Goal: Ask a question

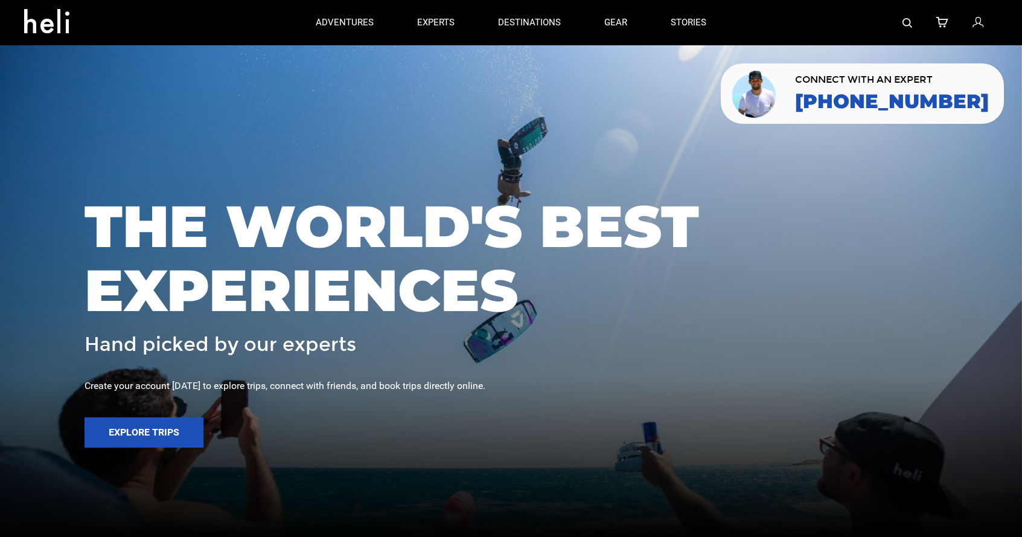
click at [780, 80] on img at bounding box center [755, 93] width 50 height 51
click at [994, 517] on div "Open Intercom Messenger" at bounding box center [996, 510] width 32 height 32
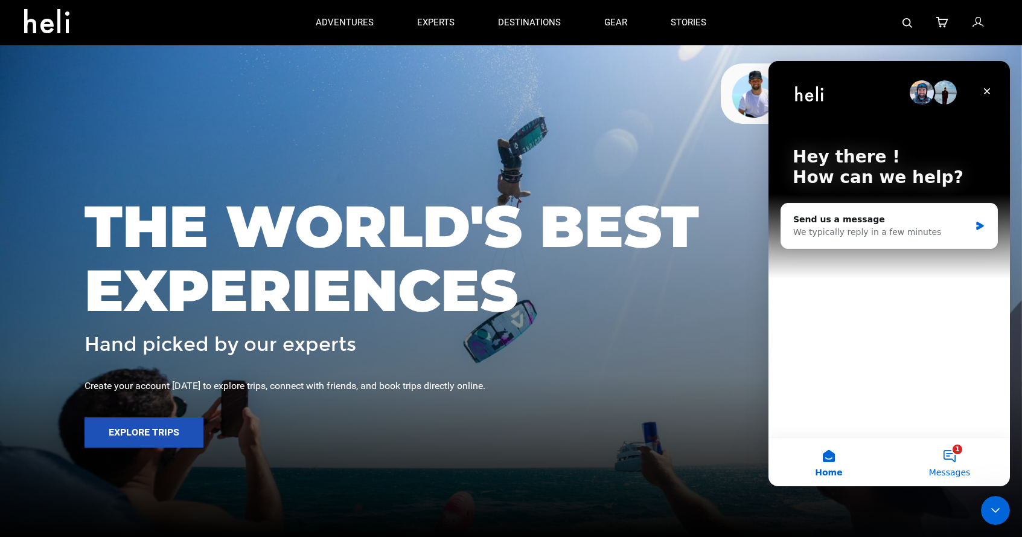
click at [959, 458] on button "1 Messages" at bounding box center [949, 462] width 121 height 48
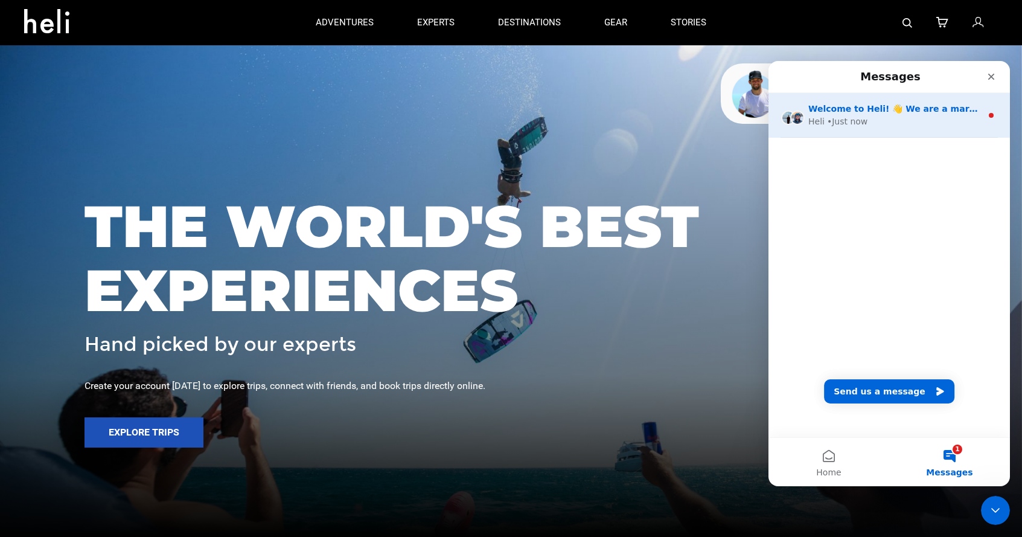
click at [824, 118] on div "Heli • Just now" at bounding box center [894, 121] width 173 height 13
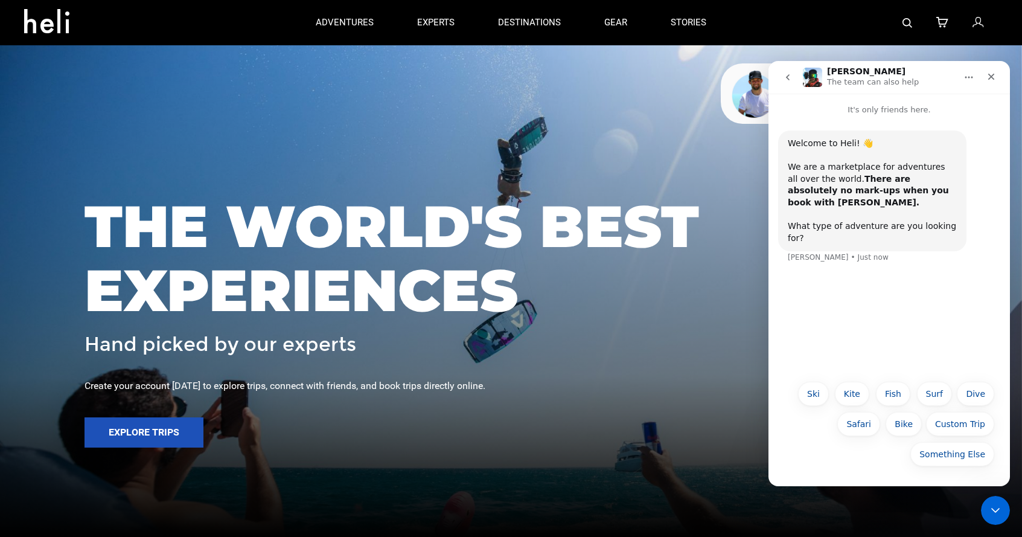
click at [793, 76] on button "go back" at bounding box center [787, 77] width 23 height 23
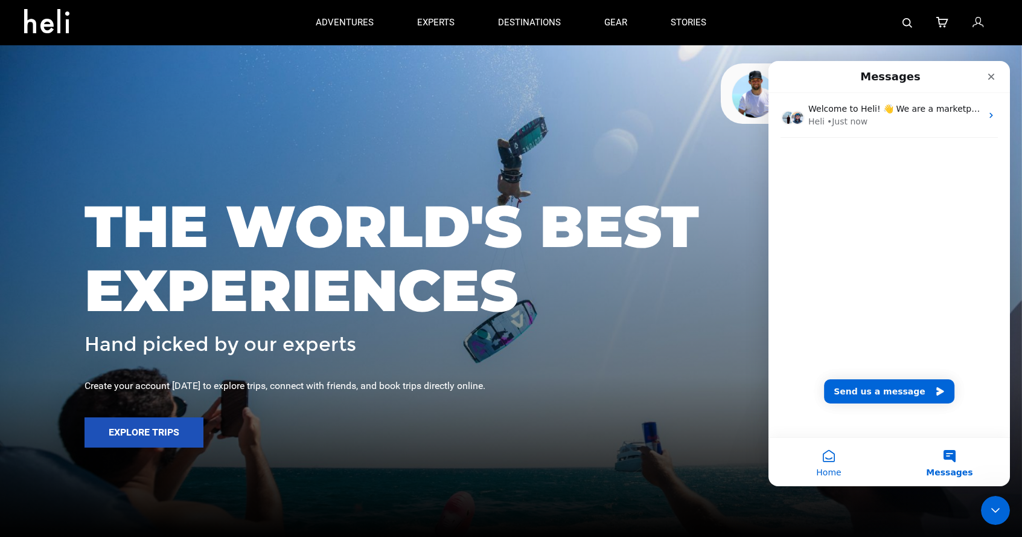
click at [831, 457] on button "Home" at bounding box center [828, 462] width 121 height 48
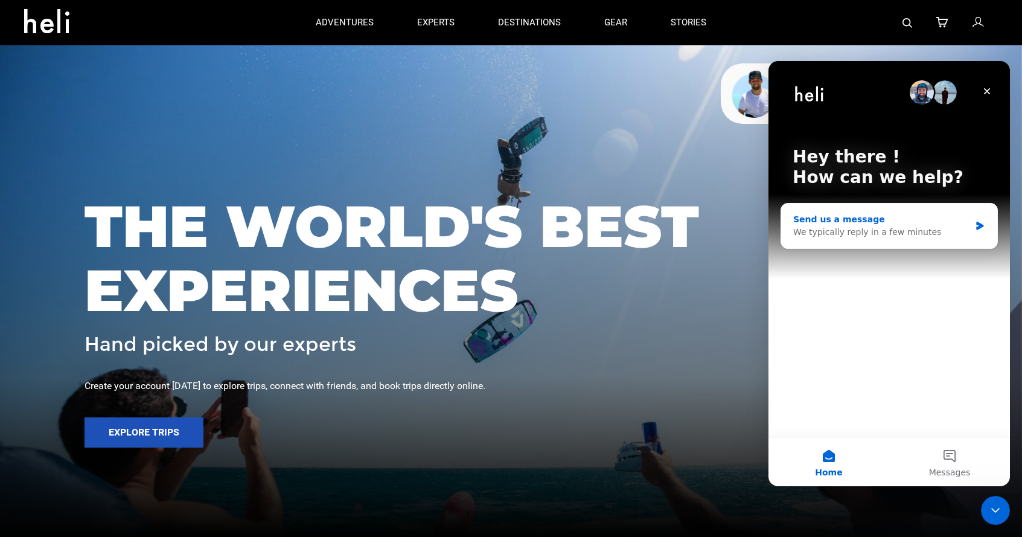
click at [868, 231] on div "We typically reply in a few minutes" at bounding box center [881, 232] width 177 height 13
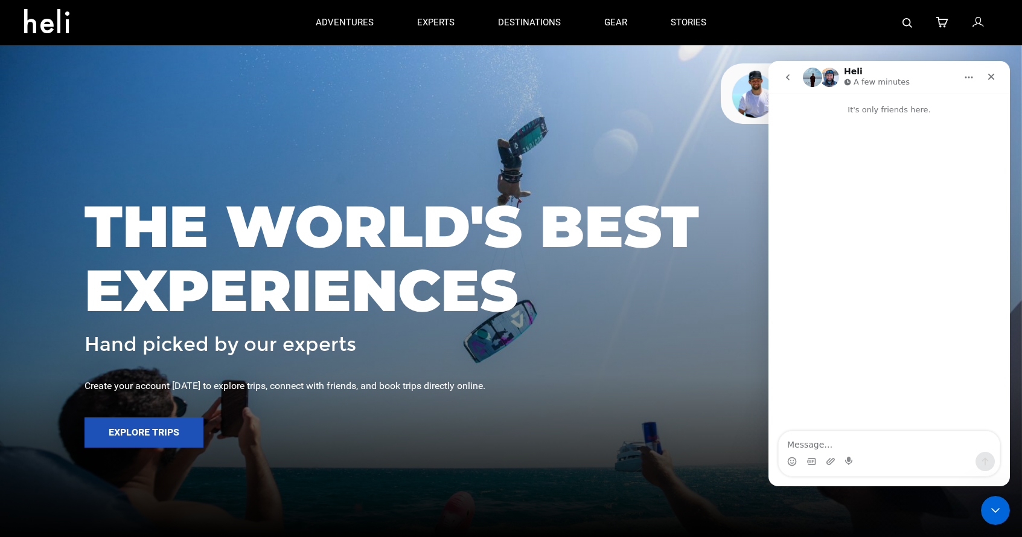
click at [791, 72] on button "go back" at bounding box center [787, 77] width 23 height 23
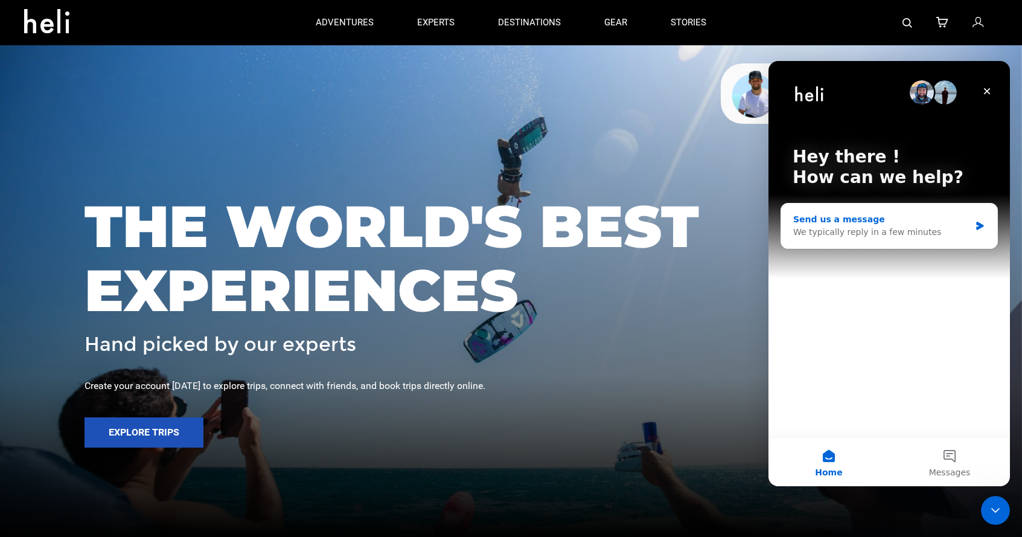
click at [896, 237] on div "We typically reply in a few minutes" at bounding box center [881, 232] width 177 height 13
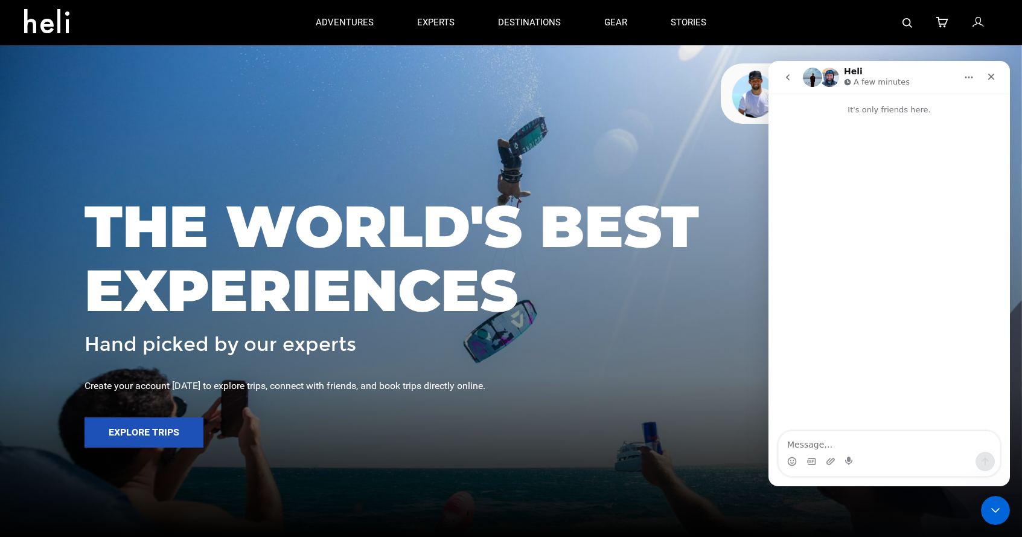
click at [793, 78] on button "go back" at bounding box center [787, 77] width 23 height 23
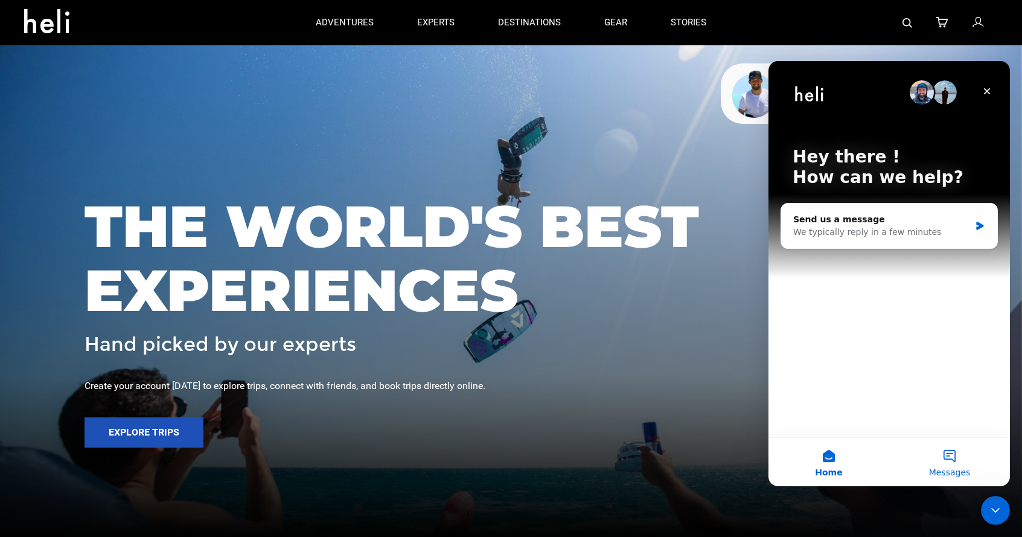
click at [944, 448] on button "Messages" at bounding box center [949, 462] width 121 height 48
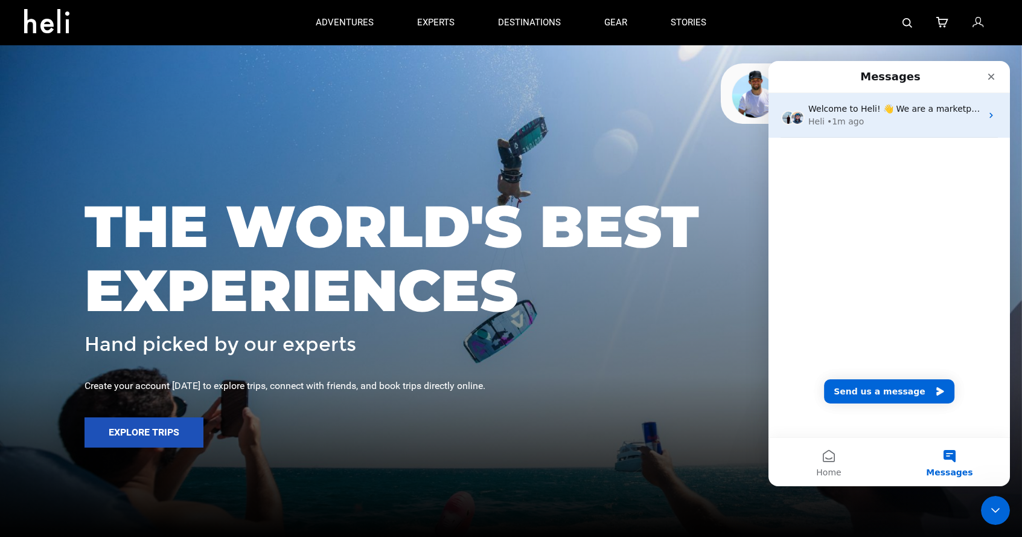
click at [890, 116] on div "Heli • 1m ago" at bounding box center [894, 121] width 173 height 13
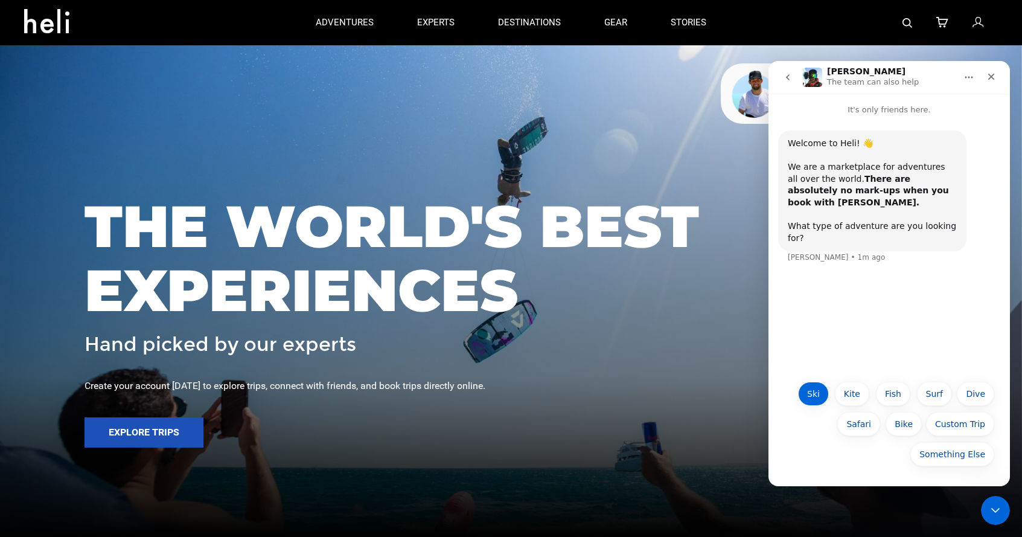
click at [821, 397] on button "Ski" at bounding box center [813, 394] width 31 height 24
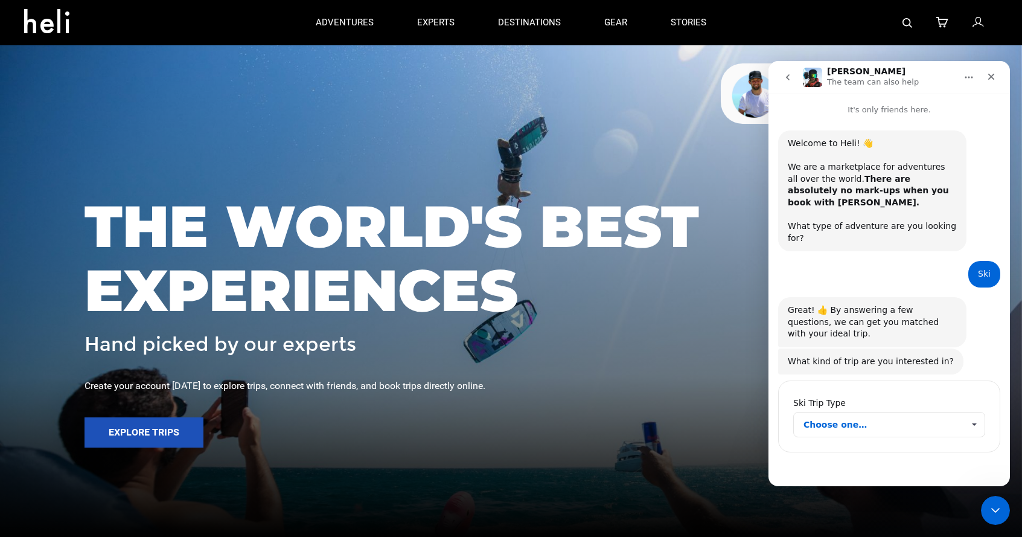
scroll to position [2, 0]
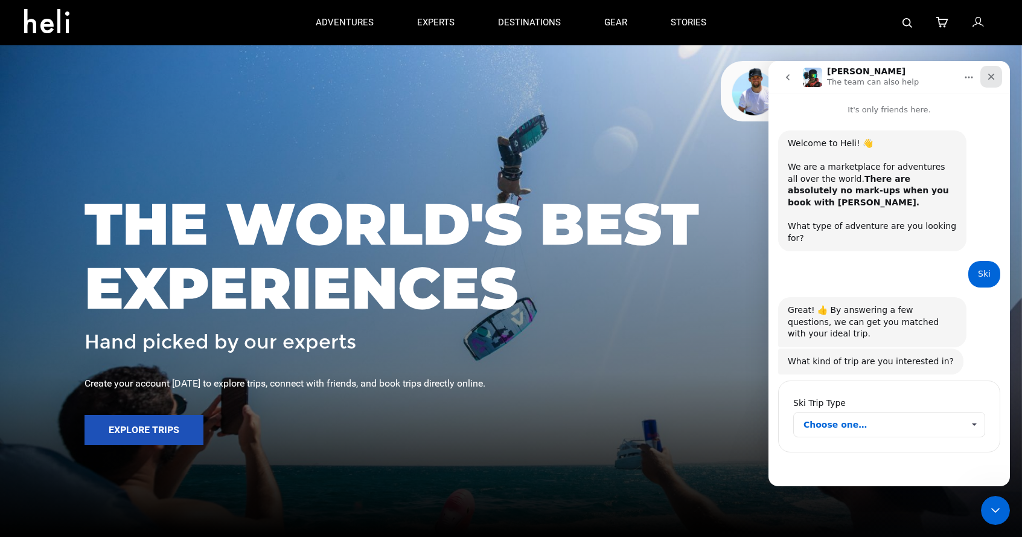
click at [991, 77] on icon "Close" at bounding box center [991, 77] width 7 height 7
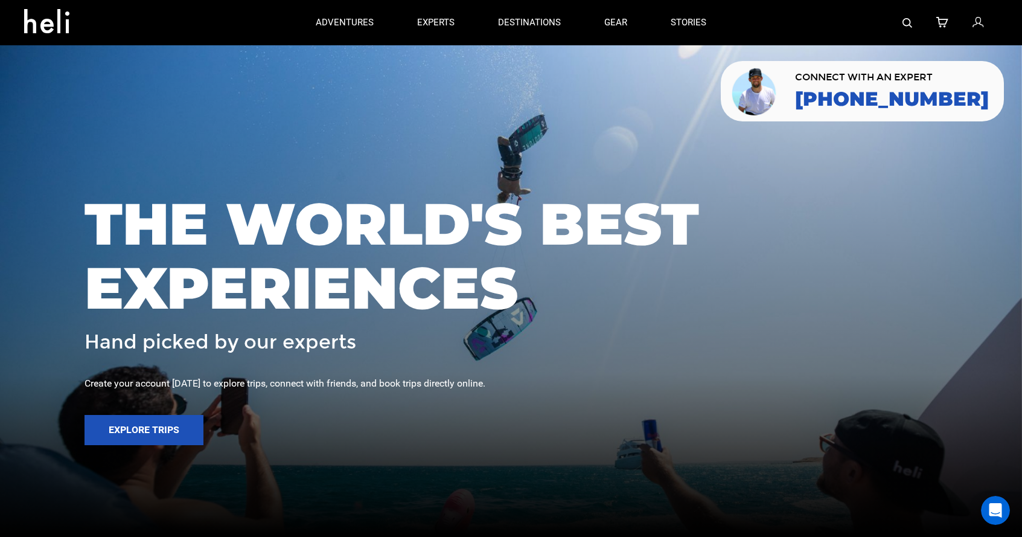
scroll to position [0, 0]
click at [990, 508] on icon "Open Intercom Messenger" at bounding box center [994, 509] width 20 height 20
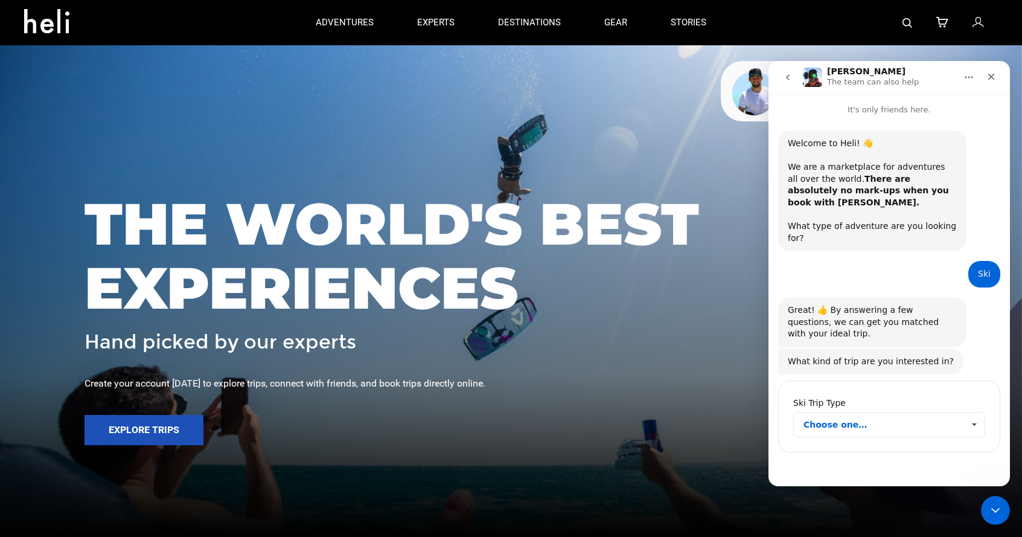
click at [791, 78] on icon "go back" at bounding box center [788, 77] width 10 height 10
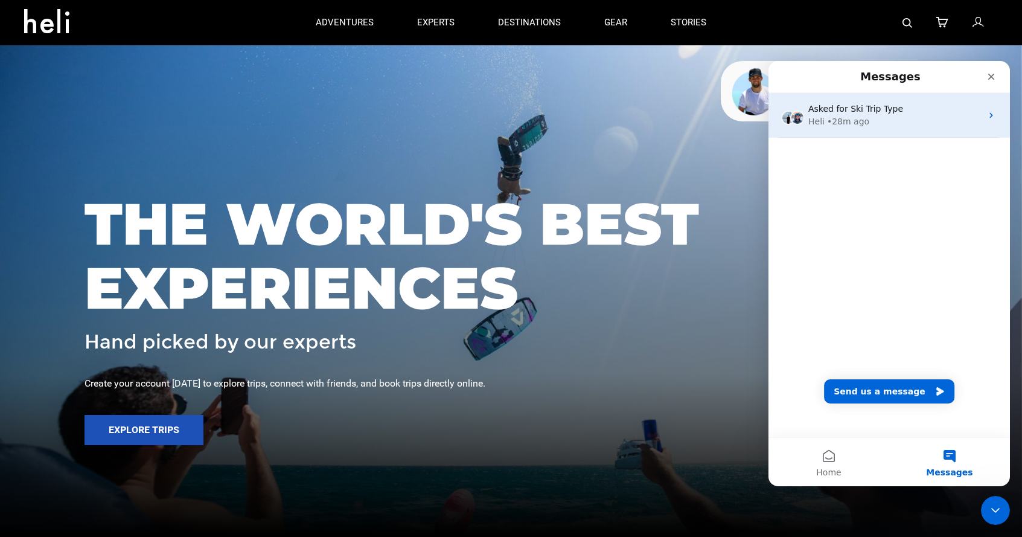
click at [867, 120] on div "Heli • 28m ago" at bounding box center [894, 121] width 173 height 13
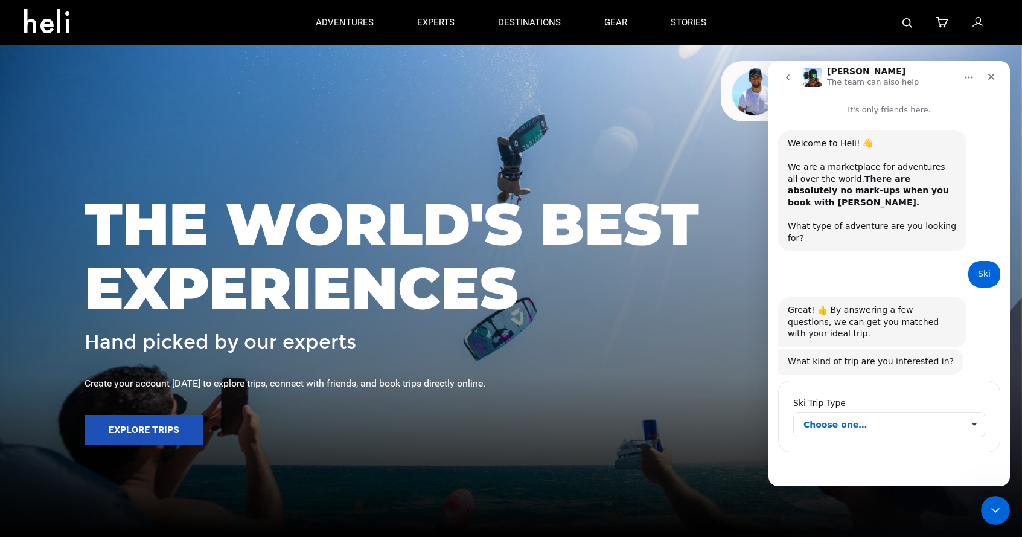
click at [790, 79] on icon "go back" at bounding box center [788, 77] width 10 height 10
